Goal: Find specific page/section: Find specific page/section

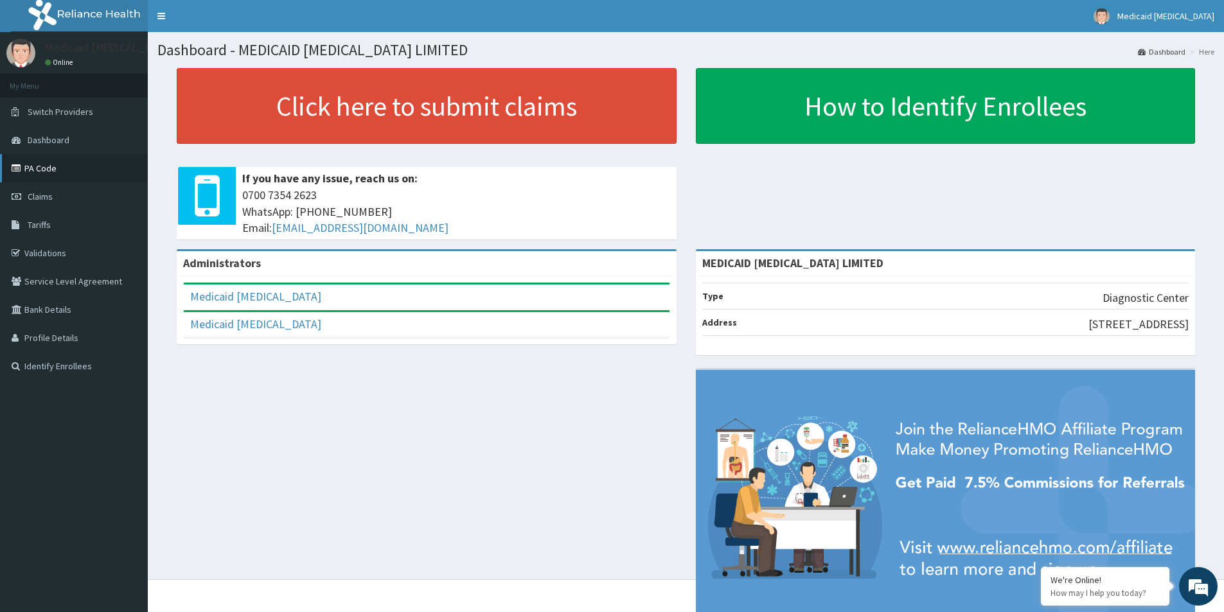
click at [58, 172] on link "PA Code" at bounding box center [74, 168] width 148 height 28
click at [57, 174] on link "PA Code" at bounding box center [74, 168] width 148 height 28
